Goal: Information Seeking & Learning: Learn about a topic

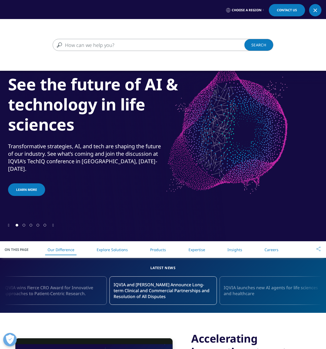
click at [319, 11] on link at bounding box center [315, 10] width 12 height 12
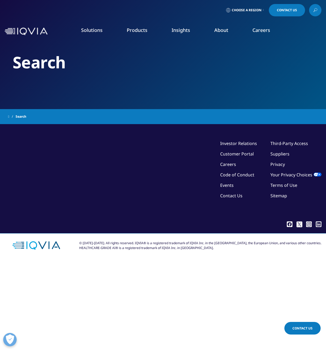
type input "Enabling QA/RA"
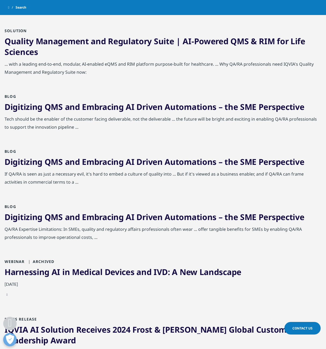
scroll to position [12, 0]
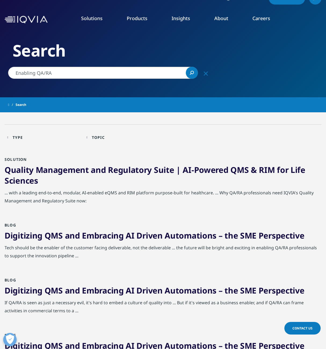
click at [77, 171] on link "Quality Management and Regulatory Suite | AI-Powered QMS & RIM for Life Sciences" at bounding box center [155, 176] width 301 height 22
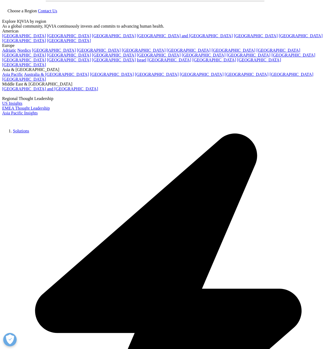
scroll to position [80, 0]
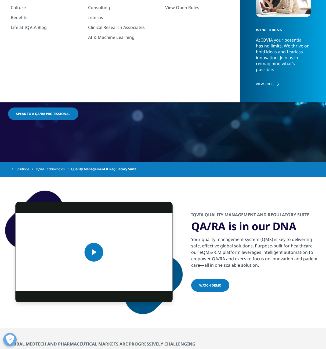
click at [291, 269] on div "IQVIA Quality Management and Regulatory Suite QA/RA is in our DNA Your quality …" at bounding box center [256, 252] width 130 height 81
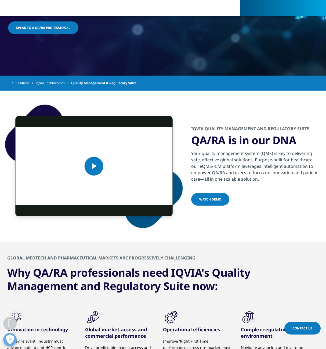
scroll to position [194, 0]
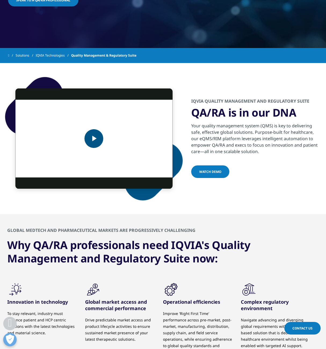
click at [94, 139] on span "Video Player" at bounding box center [94, 139] width 0 height 0
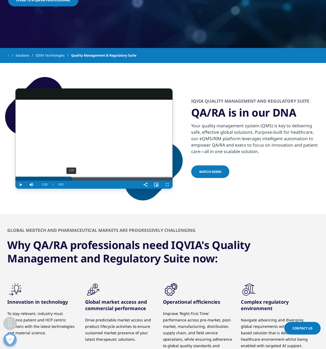
drag, startPoint x: 49, startPoint y: 180, endPoint x: 71, endPoint y: 180, distance: 22.3
click at [71, 180] on div "1:26" at bounding box center [71, 179] width 0 height 4
drag, startPoint x: 71, startPoint y: 180, endPoint x: 156, endPoint y: 178, distance: 85.4
click at [156, 178] on div "Loaded : 0.00% 3:39 3:38" at bounding box center [93, 179] width 157 height 4
click at [23, 185] on span "Video Player" at bounding box center [20, 185] width 11 height 0
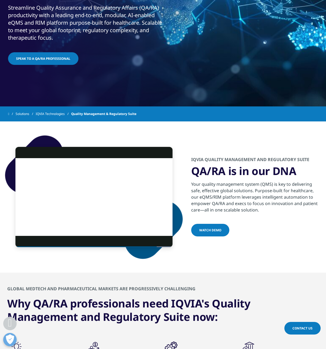
scroll to position [0, 0]
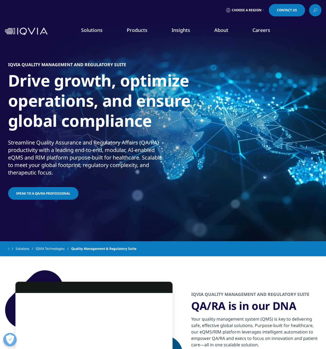
click at [315, 9] on icon at bounding box center [315, 10] width 4 height 7
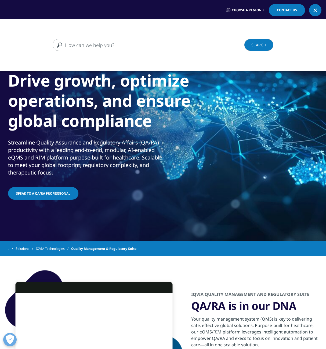
click at [94, 45] on input "Search" at bounding box center [155, 45] width 205 height 12
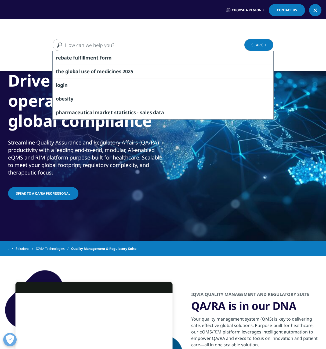
paste input "Microsoft Azure"
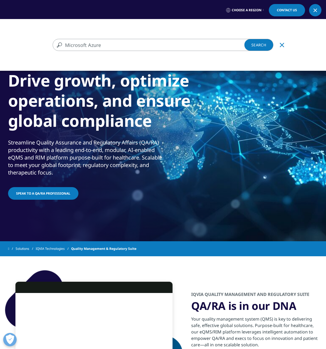
type input "Microsoft Azure"
click at [255, 46] on link "Search Loading" at bounding box center [258, 45] width 29 height 12
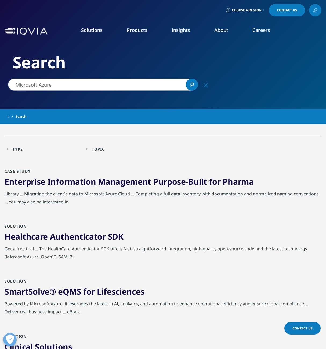
click at [154, 180] on link "Enterprise Information Management Purpose-Built for Pharma" at bounding box center [129, 181] width 249 height 11
click at [137, 184] on link "Enterprise Information Management Purpose-Built for Pharma" at bounding box center [129, 181] width 249 height 11
click at [125, 184] on link "Enterprise Information Management Purpose-Built for Pharma" at bounding box center [129, 181] width 249 height 11
click at [112, 286] on link "SmartSolve® eQMS for Lifesciences" at bounding box center [75, 291] width 140 height 11
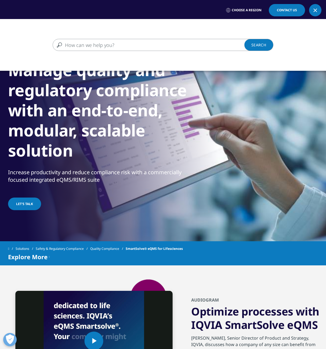
click at [157, 47] on input "Search" at bounding box center [155, 45] width 205 height 12
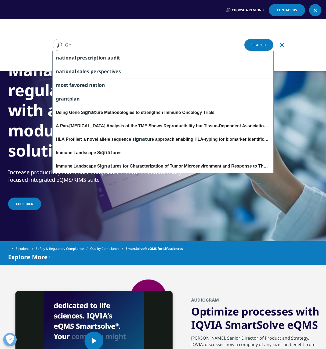
type input "G"
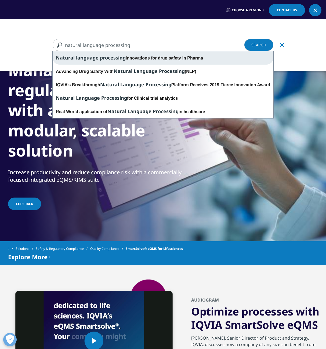
click at [157, 60] on div "Natural language processing innovations for drug safety in Pharma" at bounding box center [163, 57] width 221 height 13
type input "Natural language processing innovations for drug safety in Pharma"
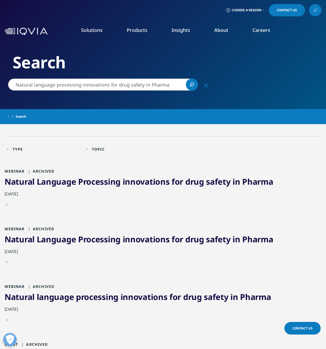
click at [82, 186] on span "Processing" at bounding box center [99, 181] width 42 height 11
drag, startPoint x: 308, startPoint y: 7, endPoint x: 316, endPoint y: 9, distance: 8.2
click at [312, 9] on div "Choose a Region Contact Us" at bounding box center [163, 10] width 317 height 12
click at [317, 10] on icon at bounding box center [315, 9] width 2 height 2
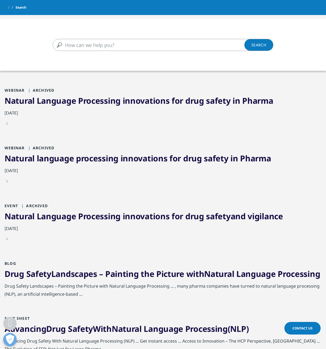
scroll to position [160, 0]
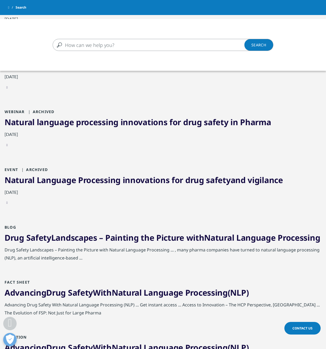
click at [78, 241] on div "Clear Search Loading" at bounding box center [163, 193] width 326 height 349
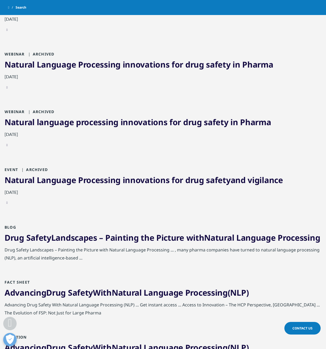
click at [72, 298] on span "Safety" at bounding box center [80, 292] width 25 height 11
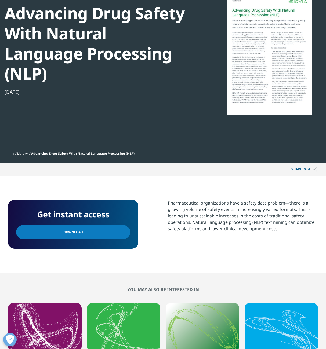
scroll to position [150, 0]
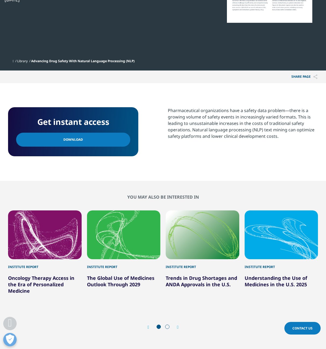
click at [85, 133] on link "Download" at bounding box center [73, 140] width 114 height 14
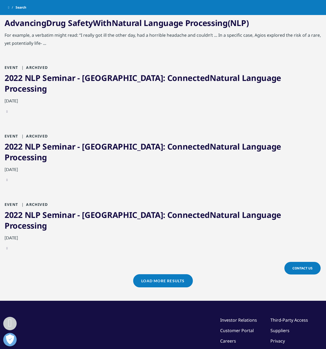
scroll to position [402, 0]
